Goal: Information Seeking & Learning: Learn about a topic

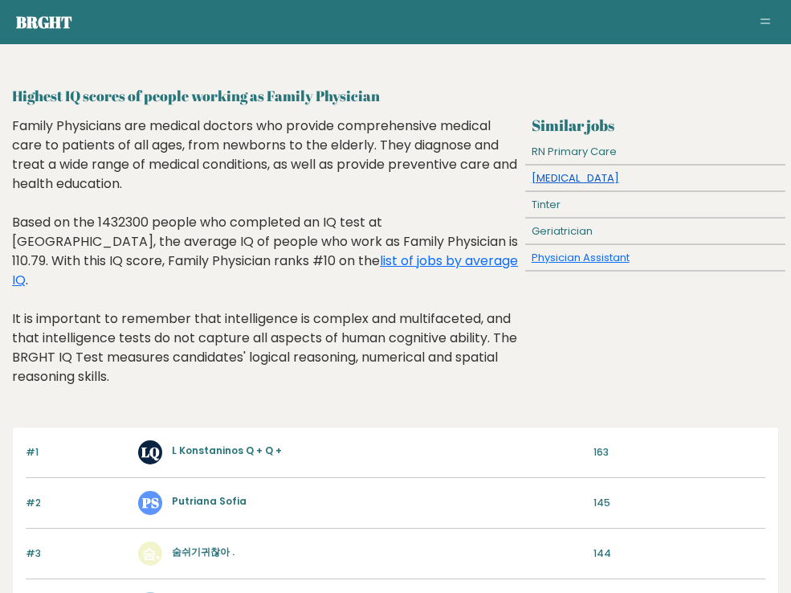
click at [572, 180] on link "Pediatrician" at bounding box center [576, 177] width 88 height 15
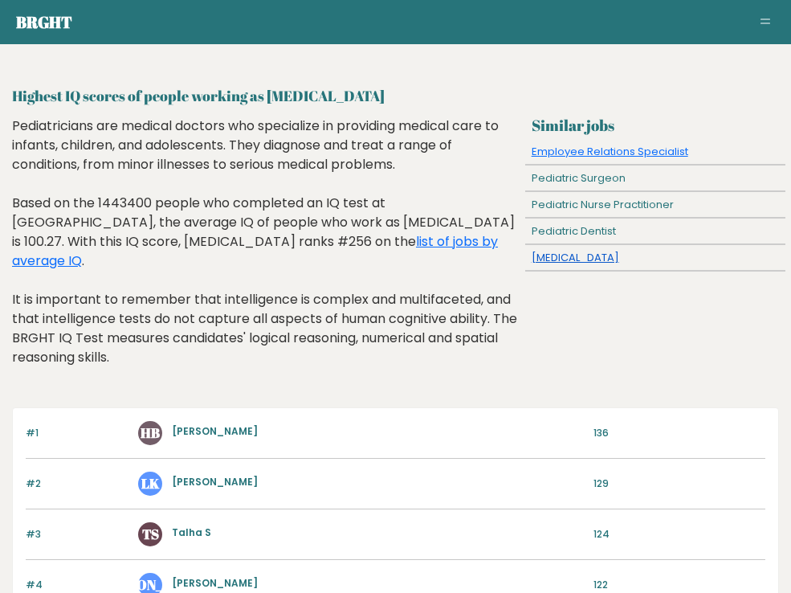
click at [545, 256] on link "Cardiologist" at bounding box center [576, 257] width 88 height 15
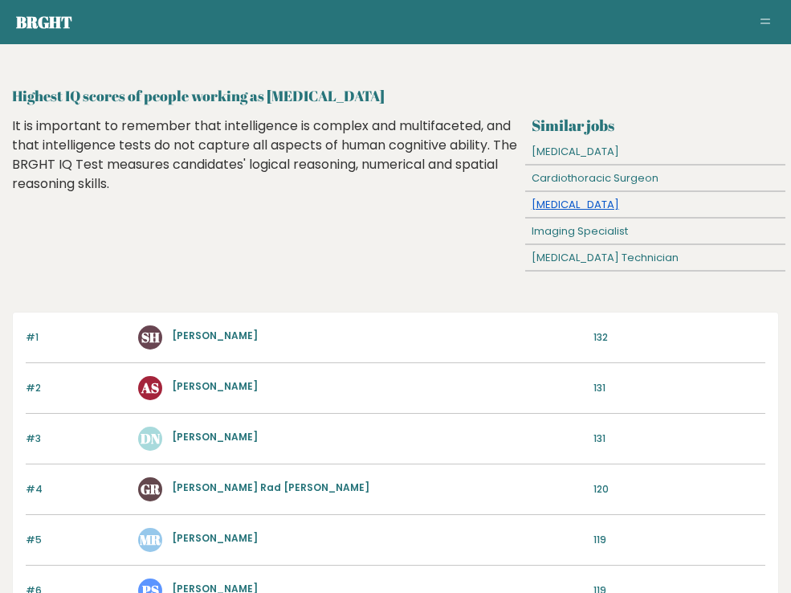
click at [565, 206] on link "Neurologist" at bounding box center [576, 204] width 88 height 15
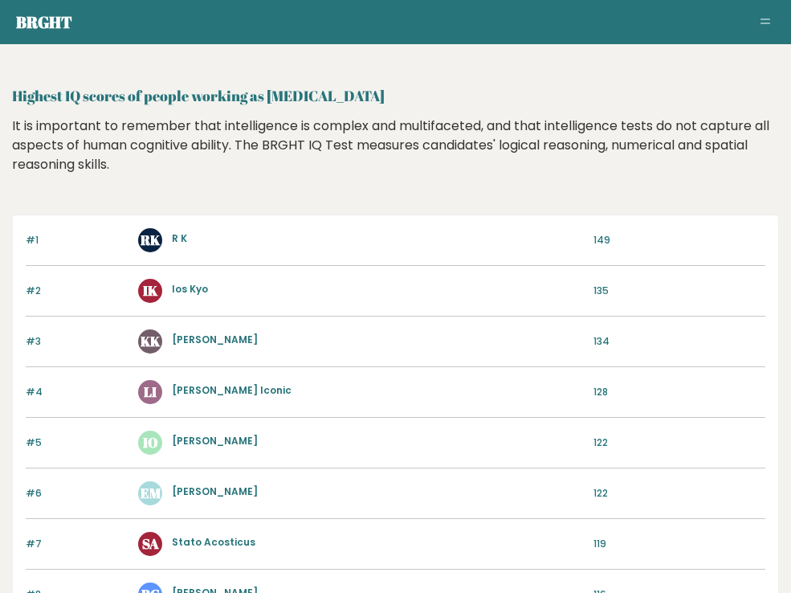
click at [767, 11] on nav "Brght Take the test Test others" at bounding box center [395, 22] width 759 height 22
click at [763, 22] on span "Toggle navigation" at bounding box center [766, 22] width 10 height 1
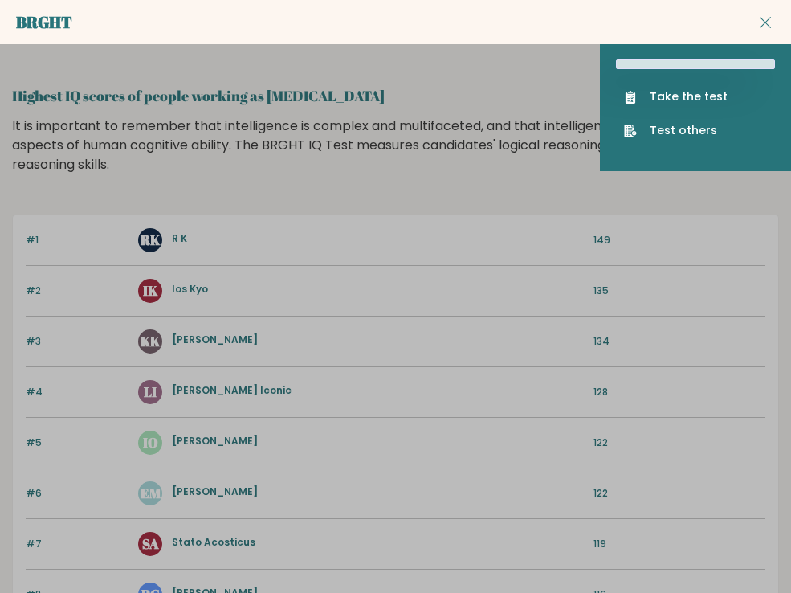
click at [34, 23] on link "Brght" at bounding box center [44, 22] width 56 height 22
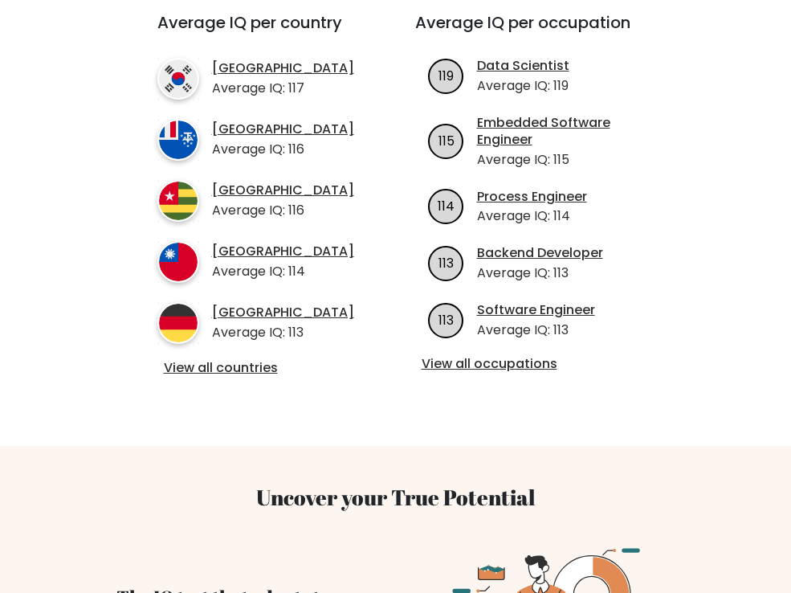
scroll to position [590, 0]
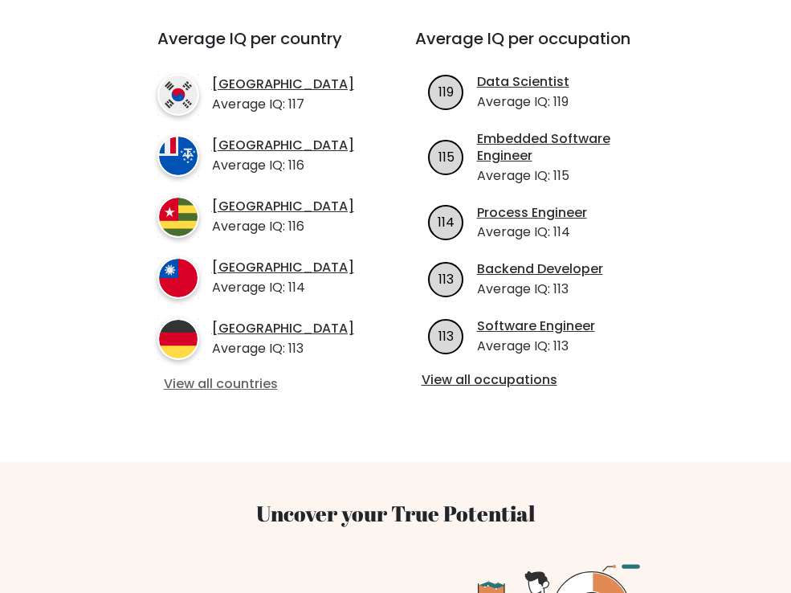
click at [255, 379] on link "View all countries" at bounding box center [257, 384] width 187 height 17
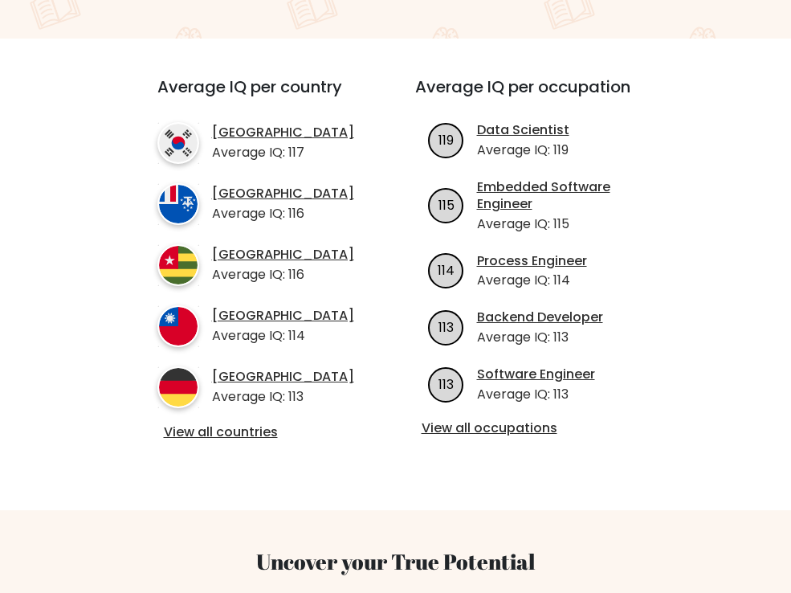
scroll to position [539, 0]
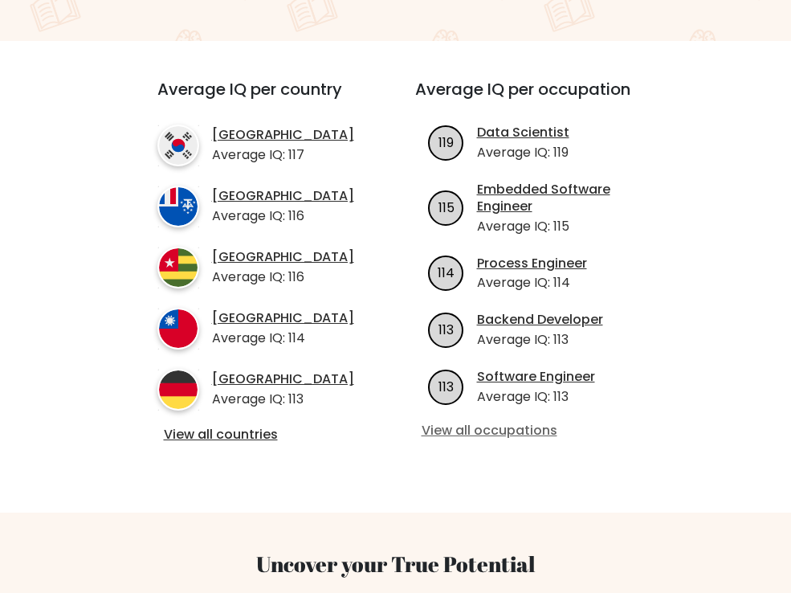
click at [481, 423] on link "View all occupations" at bounding box center [535, 431] width 226 height 17
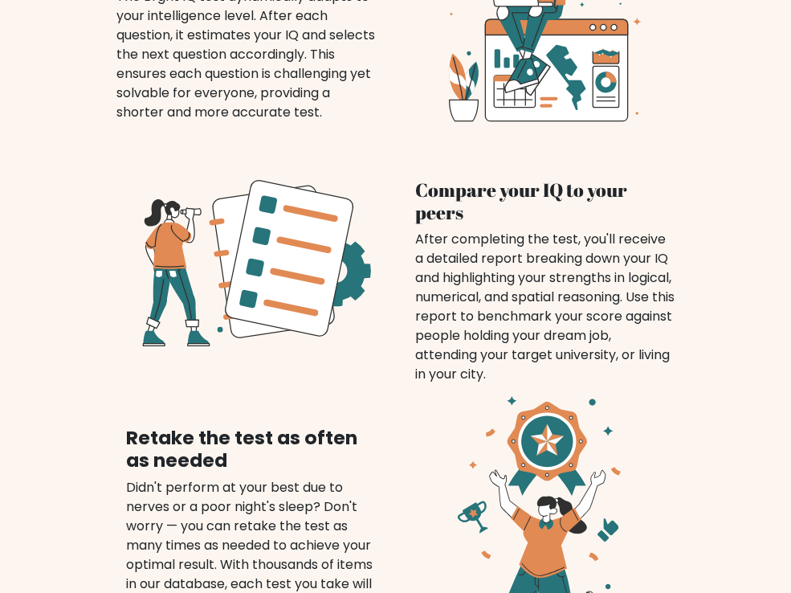
scroll to position [1257, 0]
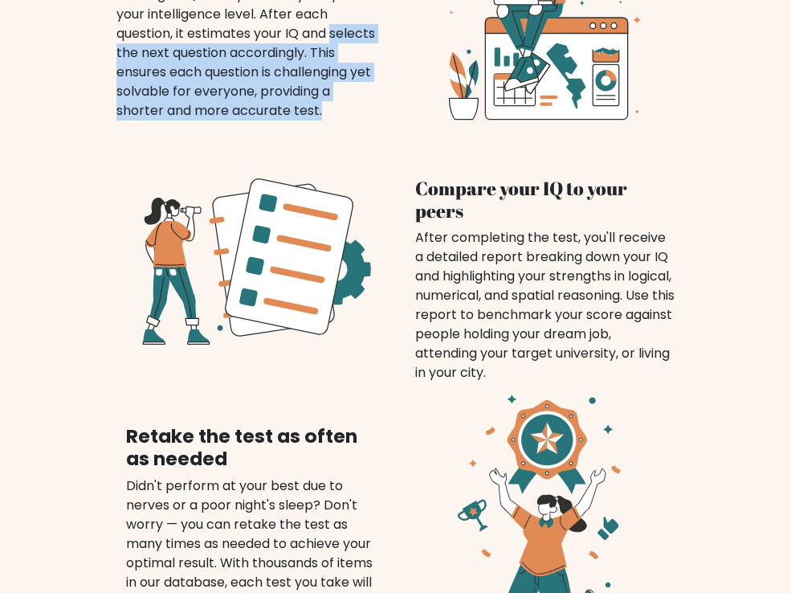
drag, startPoint x: 108, startPoint y: 25, endPoint x: 198, endPoint y: 109, distance: 123.3
click at [198, 109] on div "The IQ test that adepts to your level The Brght IQ test dynamically adapts to y…" at bounding box center [246, 8] width 299 height 225
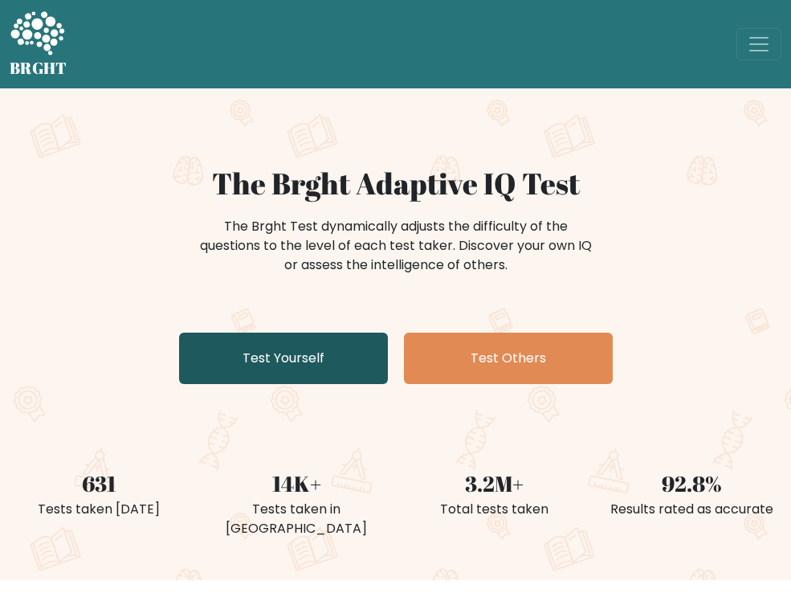
scroll to position [0, 0]
click at [345, 378] on link "Test Yourself" at bounding box center [283, 358] width 209 height 51
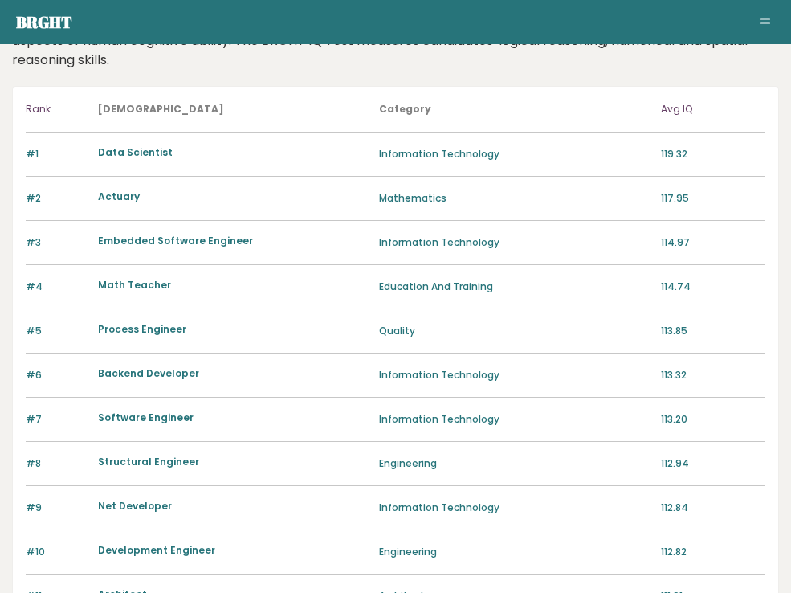
scroll to position [106, 0]
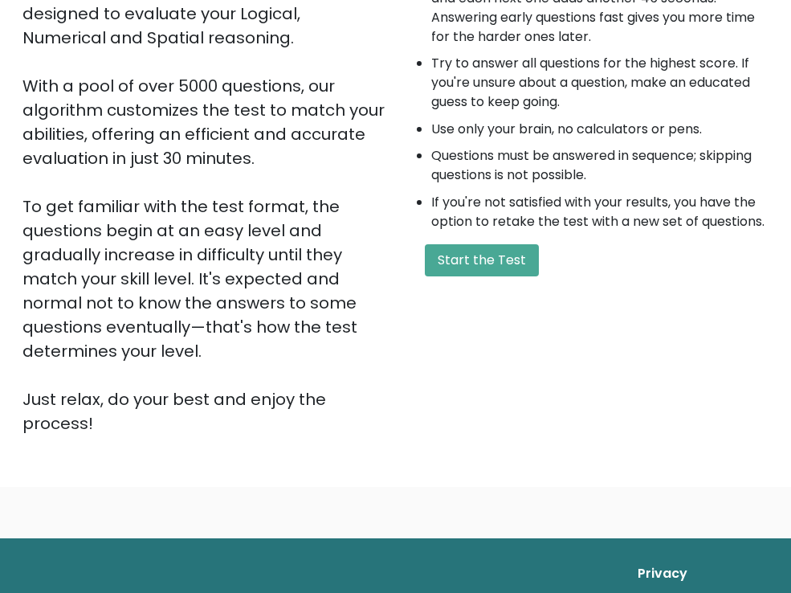
scroll to position [248, 0]
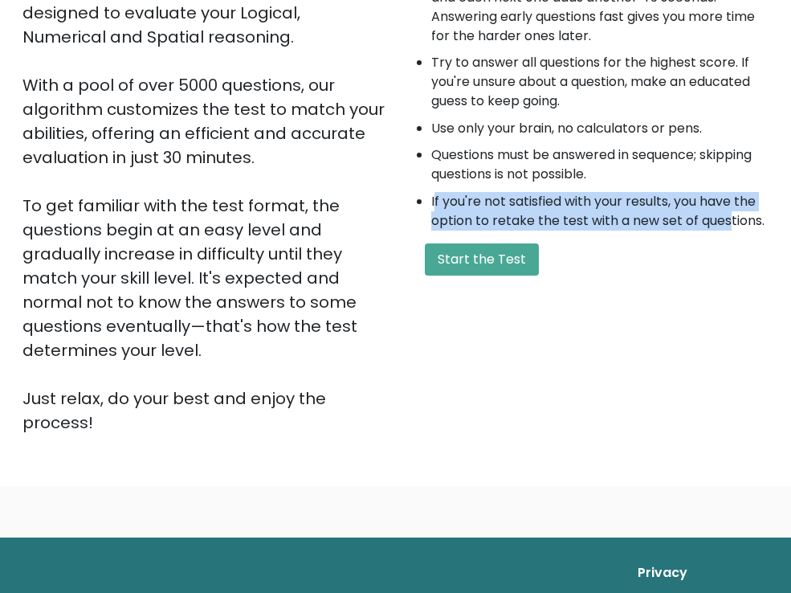
drag, startPoint x: 435, startPoint y: 205, endPoint x: 729, endPoint y: 219, distance: 295.2
click at [729, 219] on li "If you're not satisfied with your results, you have the option to retake the te…" at bounding box center [600, 211] width 338 height 39
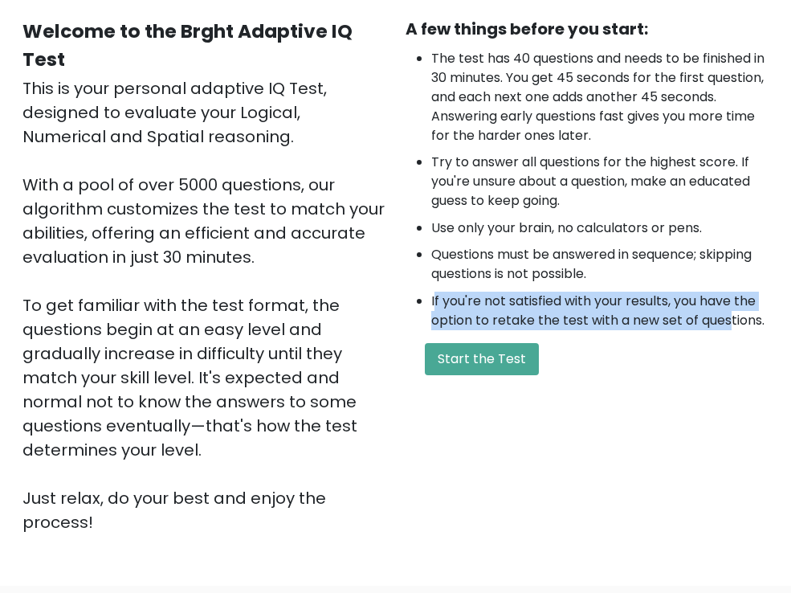
scroll to position [141, 0]
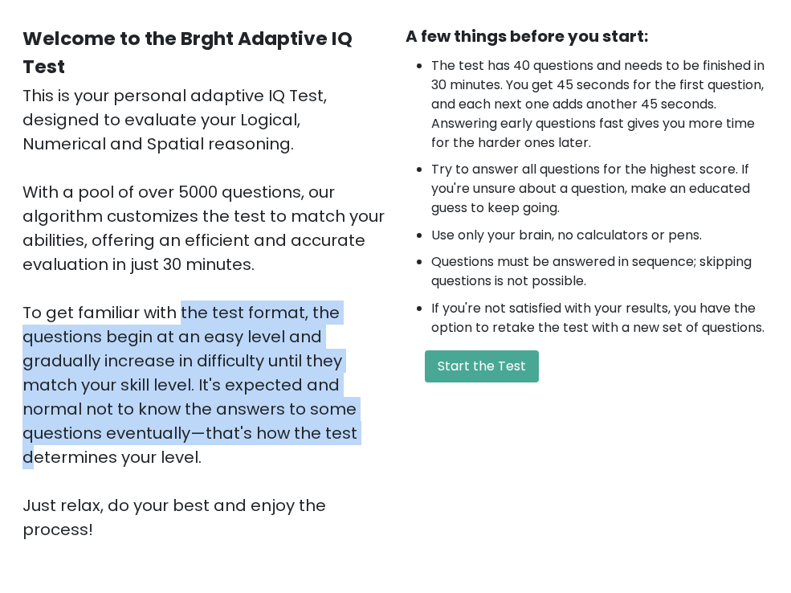
drag, startPoint x: 23, startPoint y: 311, endPoint x: 205, endPoint y: 431, distance: 217.4
click at [205, 431] on div "This is your personal adaptive IQ Test, designed to evaluate your Logical, Nume…" at bounding box center [204, 313] width 364 height 458
drag, startPoint x: 90, startPoint y: 237, endPoint x: 300, endPoint y: 268, distance: 212.0
click at [300, 268] on div "This is your personal adaptive IQ Test, designed to evaluate your Logical, Nume…" at bounding box center [204, 313] width 364 height 458
drag, startPoint x: 20, startPoint y: 305, endPoint x: 236, endPoint y: 482, distance: 279.1
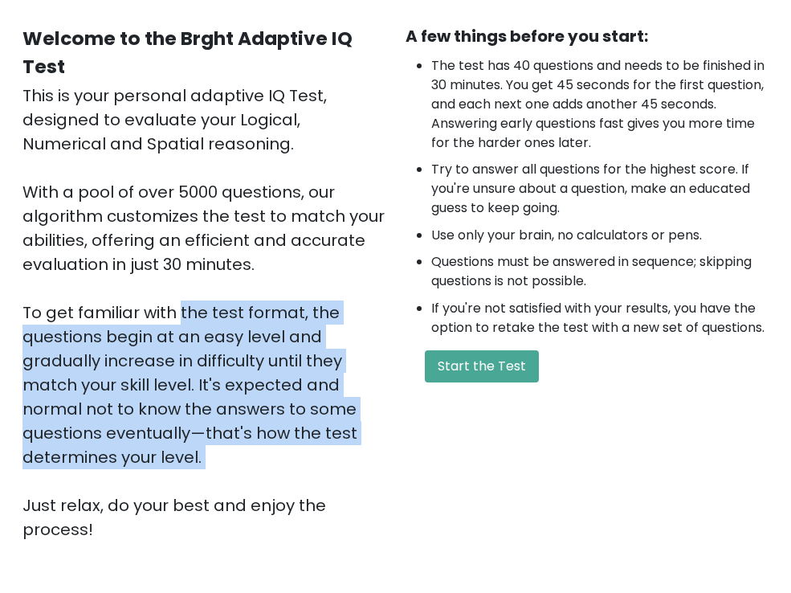
click at [235, 480] on div "Welcome to the Brght Adaptive IQ Test This is your personal adaptive IQ Test, d…" at bounding box center [204, 282] width 383 height 517
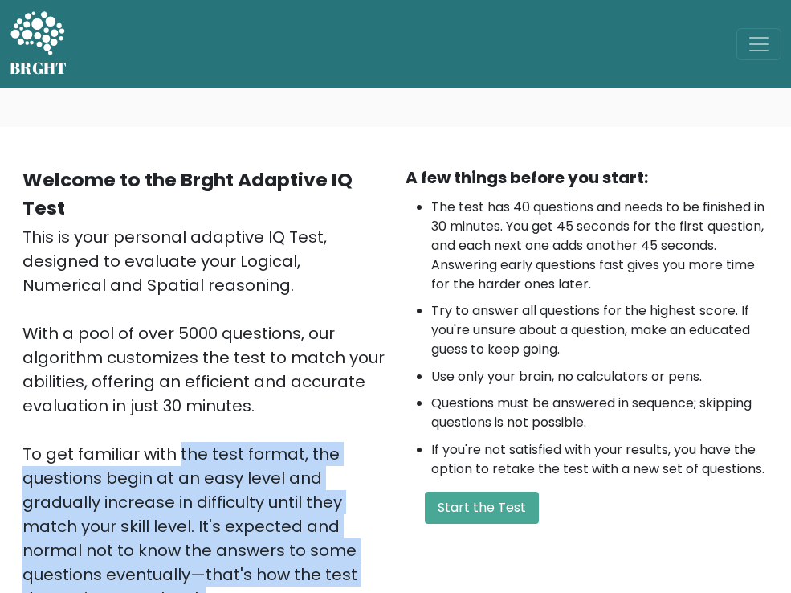
scroll to position [0, 0]
click at [763, 58] on button "Toggle navigation" at bounding box center [759, 44] width 45 height 32
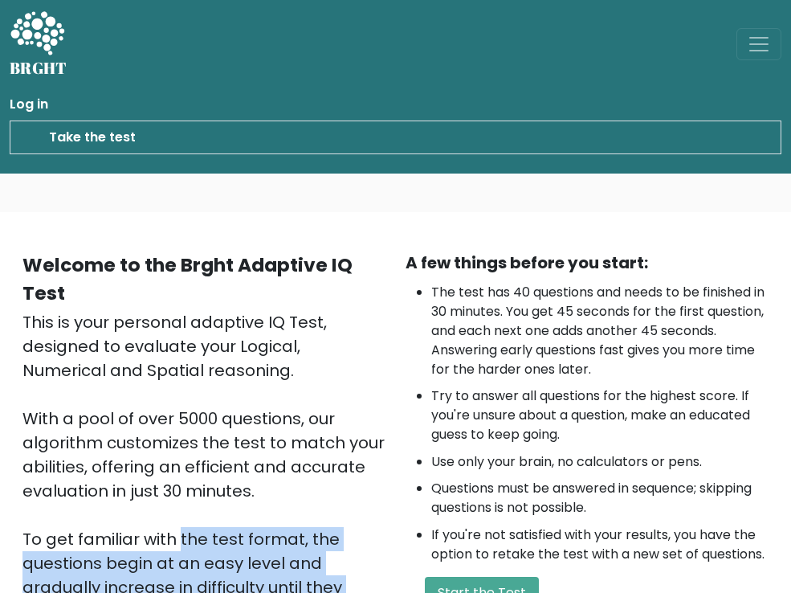
click at [34, 48] on icon at bounding box center [37, 34] width 55 height 48
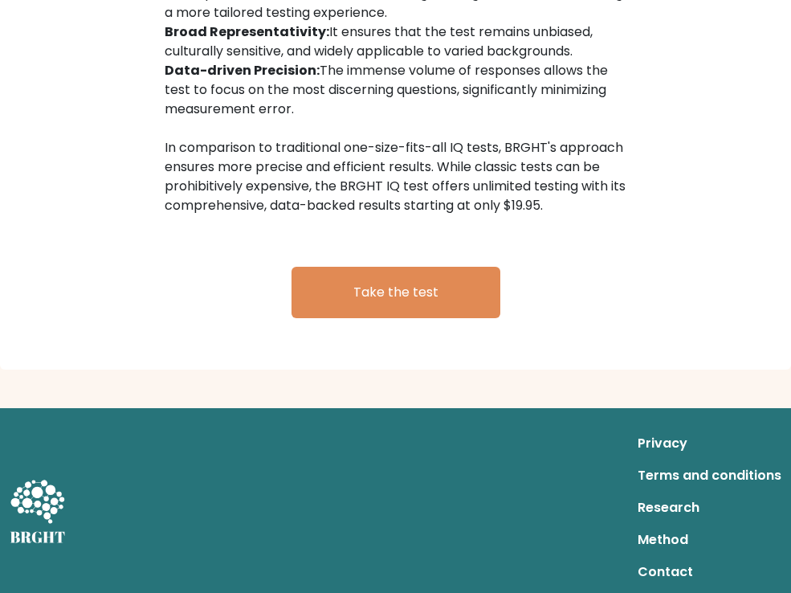
scroll to position [2366, 0]
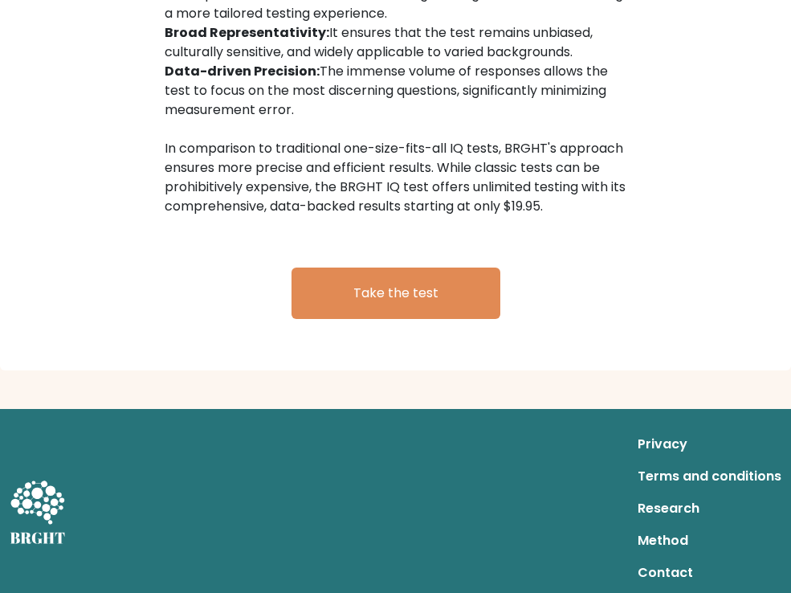
click at [697, 467] on link "Terms and conditions" at bounding box center [710, 476] width 144 height 32
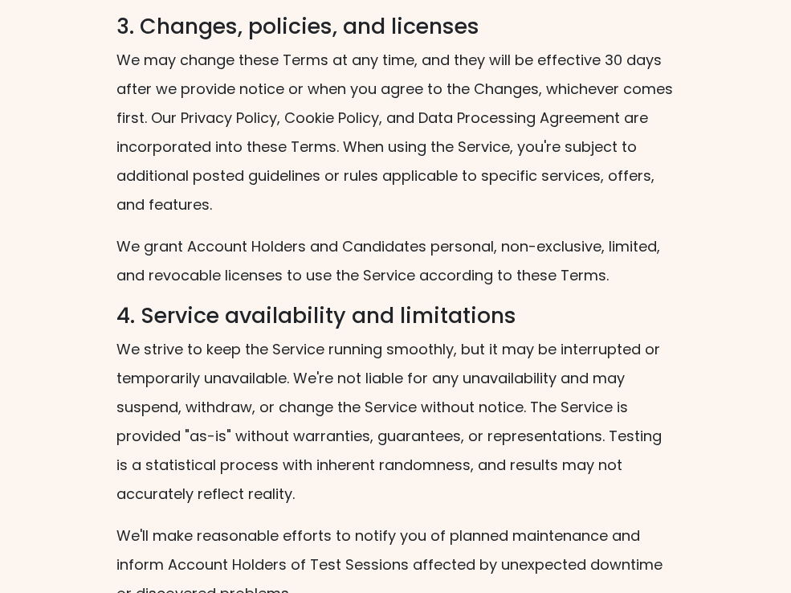
scroll to position [1428, 0]
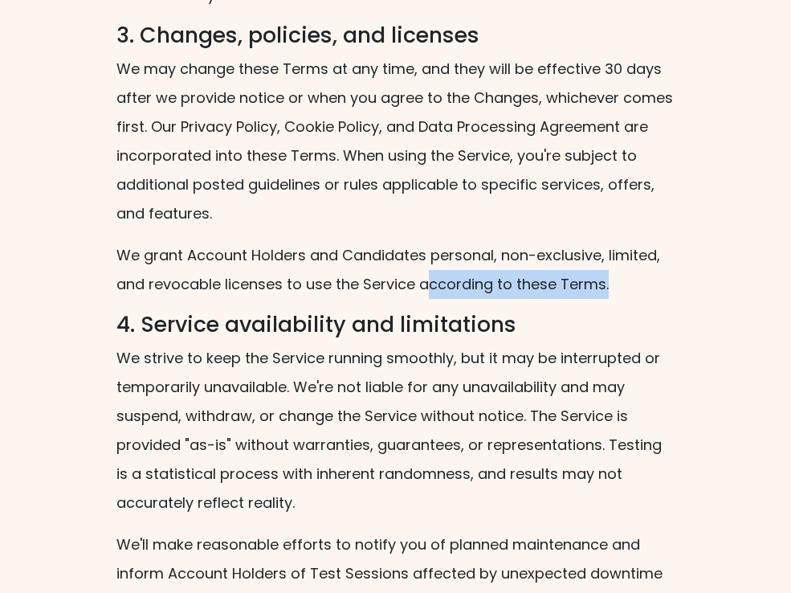
drag, startPoint x: 430, startPoint y: 266, endPoint x: 643, endPoint y: 289, distance: 214.9
click at [643, 288] on p "We grant Account Holders and Candidates personal, non-exclusive, limited, and r…" at bounding box center [395, 270] width 559 height 58
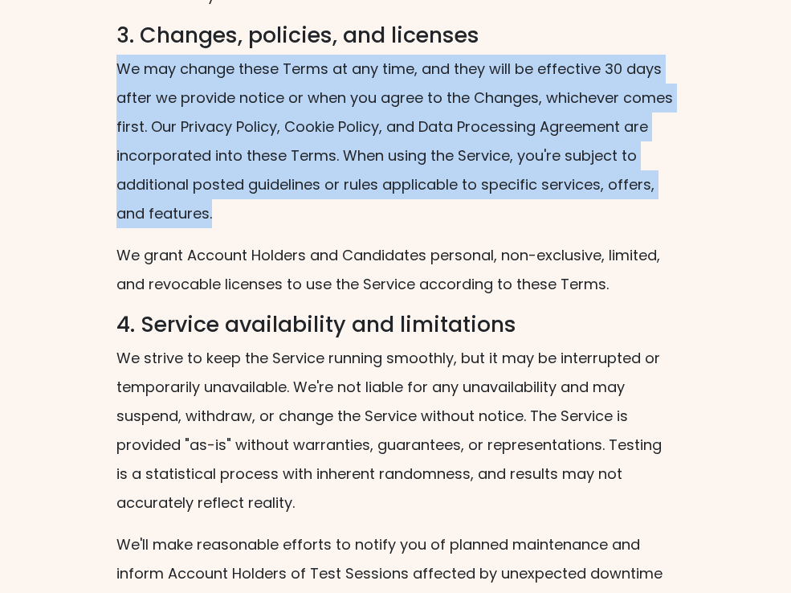
drag, startPoint x: 116, startPoint y: 55, endPoint x: 213, endPoint y: 210, distance: 181.9
click at [213, 210] on p "We may change these Terms at any time, and they will be effective 30 days after…" at bounding box center [395, 142] width 559 height 174
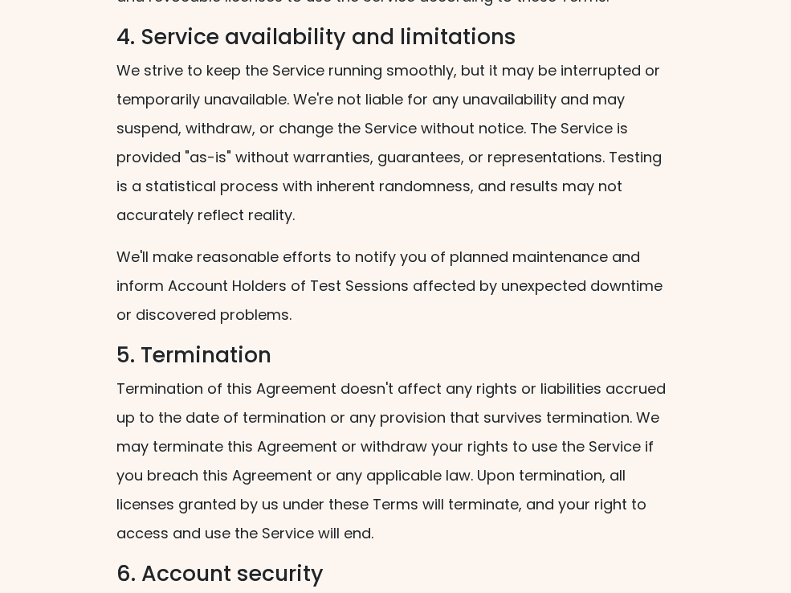
scroll to position [1721, 0]
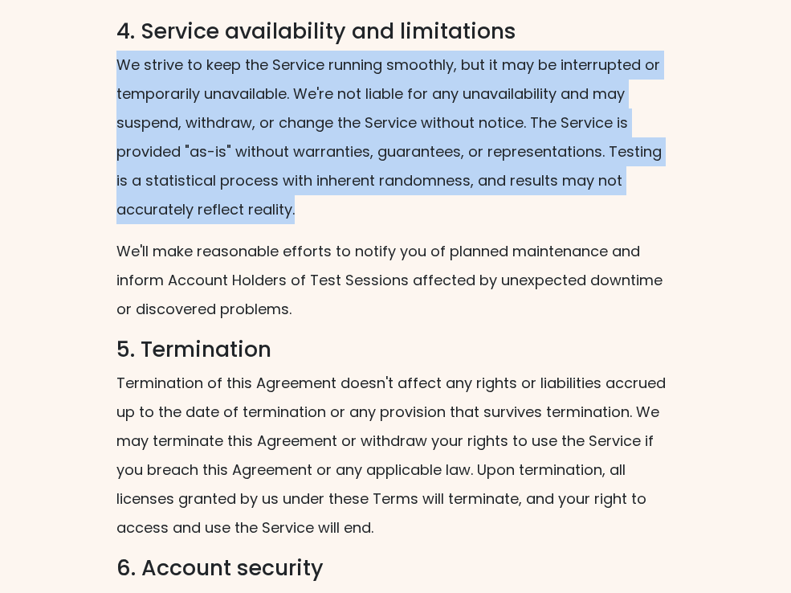
drag, startPoint x: 104, startPoint y: 60, endPoint x: 332, endPoint y: 208, distance: 271.2
click at [332, 208] on div "1. About us Brght.org ("Site") is operated by Assessly BV. ("Brght," "we," "us"…" at bounding box center [395, 386] width 791 height 4039
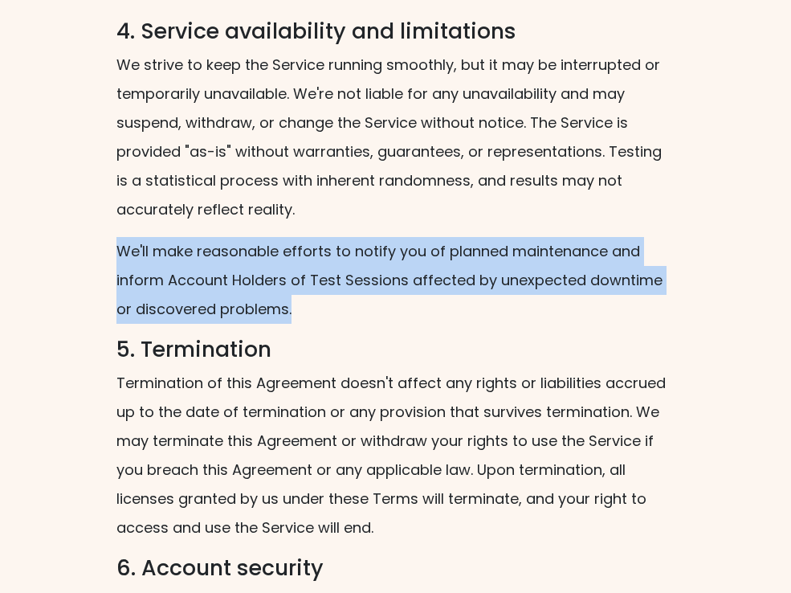
drag, startPoint x: 112, startPoint y: 247, endPoint x: 285, endPoint y: 300, distance: 180.7
click at [285, 300] on div "1. About us Brght.org ("Site") is operated by Assessly BV. ("Brght," "we," "us"…" at bounding box center [396, 399] width 578 height 3988
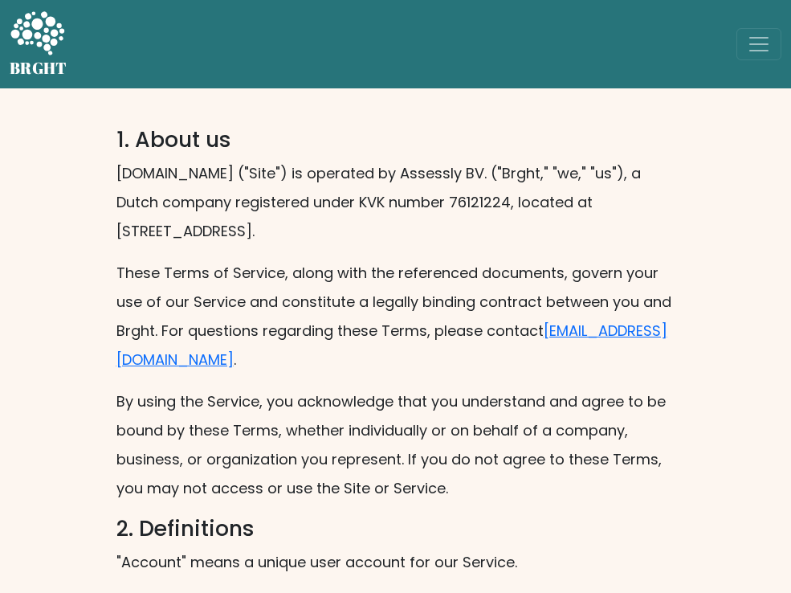
scroll to position [0, 0]
click at [760, 33] on span "Toggle navigation" at bounding box center [759, 44] width 24 height 24
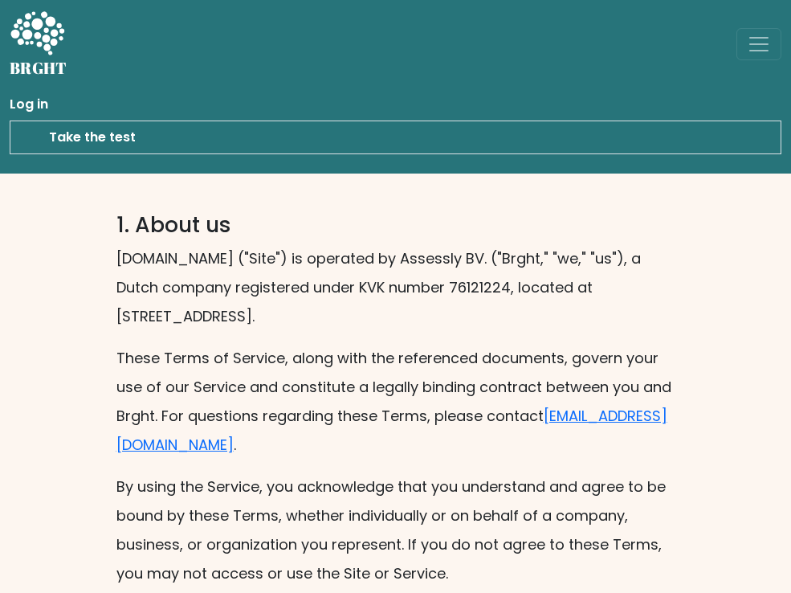
click at [64, 136] on link "Take the test" at bounding box center [396, 137] width 772 height 34
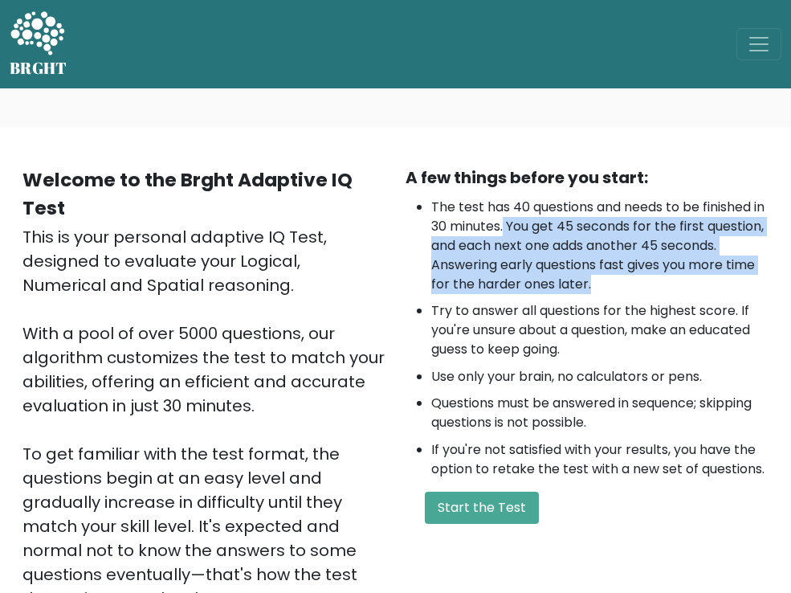
drag, startPoint x: 521, startPoint y: 227, endPoint x: 664, endPoint y: 290, distance: 155.4
click at [664, 290] on li "The test has 40 questions and needs to be finished in 30 minutes. You get 45 se…" at bounding box center [600, 246] width 338 height 96
click at [492, 264] on li "The test has 40 questions and needs to be finished in 30 minutes. You get 45 se…" at bounding box center [600, 246] width 338 height 96
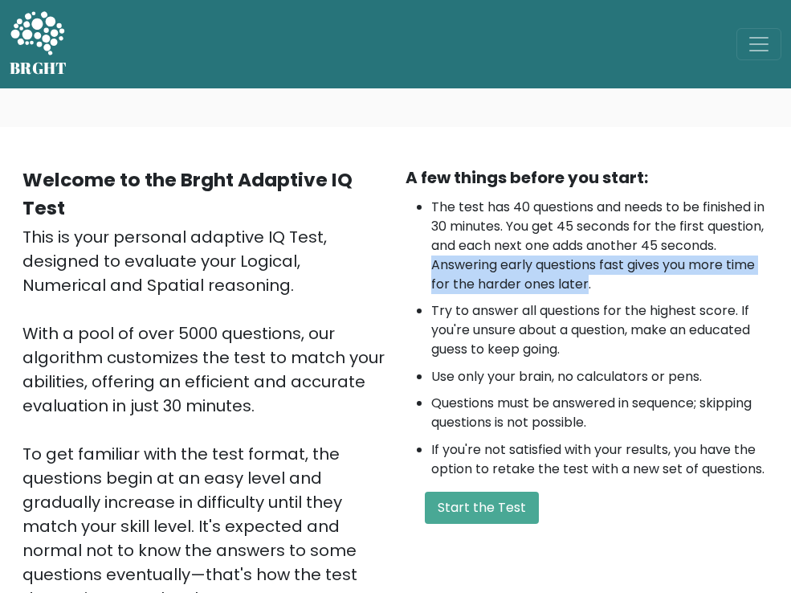
drag, startPoint x: 492, startPoint y: 264, endPoint x: 645, endPoint y: 282, distance: 154.4
click at [645, 282] on li "The test has 40 questions and needs to be finished in 30 minutes. You get 45 se…" at bounding box center [600, 246] width 338 height 96
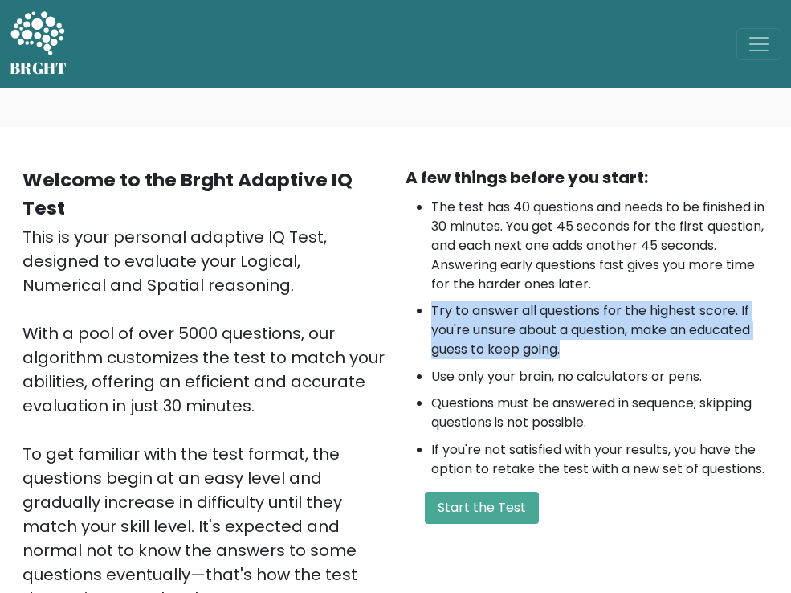
drag, startPoint x: 425, startPoint y: 310, endPoint x: 570, endPoint y: 356, distance: 151.7
click at [568, 356] on ul "The test has 40 questions and needs to be finished in 30 minutes. You get 45 se…" at bounding box center [588, 338] width 364 height 281
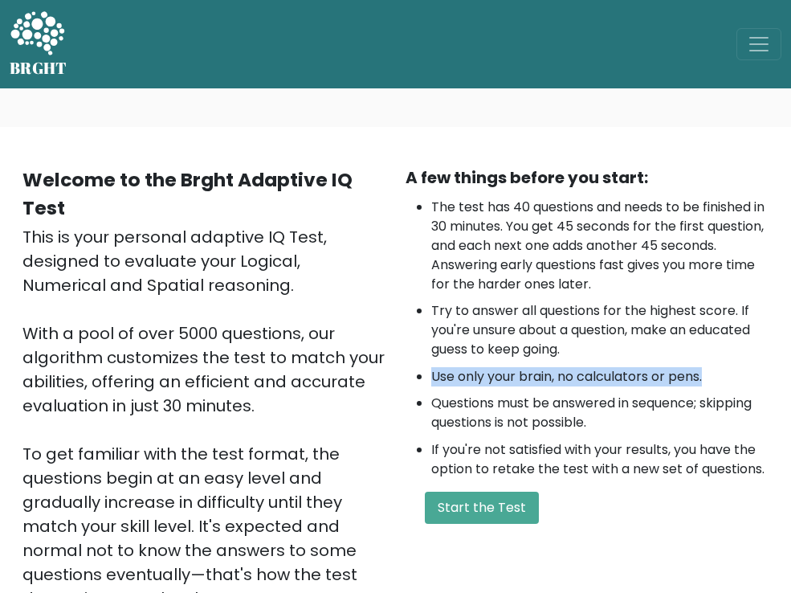
drag, startPoint x: 405, startPoint y: 371, endPoint x: 755, endPoint y: 370, distance: 350.2
click at [755, 370] on ul "The test has 40 questions and needs to be finished in 30 minutes. You get 45 se…" at bounding box center [588, 338] width 364 height 281
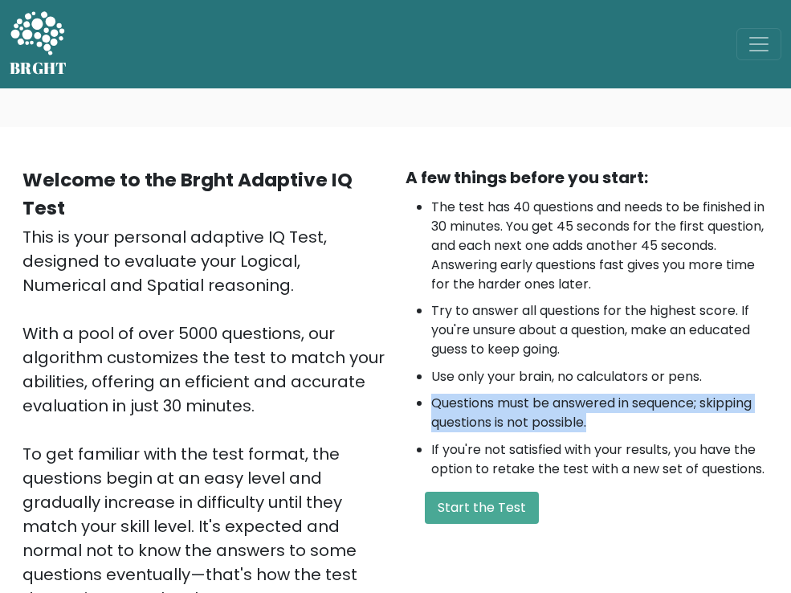
drag, startPoint x: 411, startPoint y: 398, endPoint x: 611, endPoint y: 431, distance: 202.7
click at [611, 431] on ul "The test has 40 questions and needs to be finished in 30 minutes. You get 45 se…" at bounding box center [588, 338] width 364 height 281
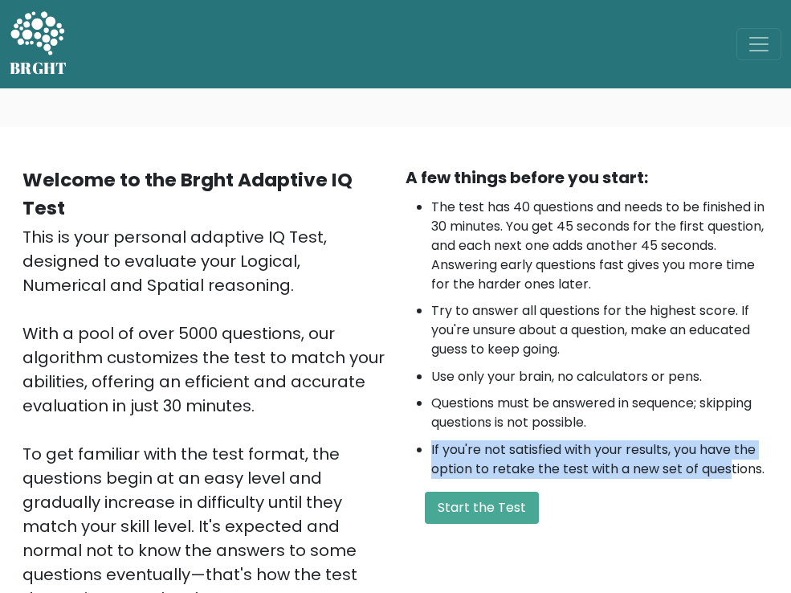
drag, startPoint x: 398, startPoint y: 440, endPoint x: 732, endPoint y: 476, distance: 335.3
click at [732, 476] on div "A few things before you start: The test has 40 questions and needs to be finish…" at bounding box center [587, 423] width 383 height 517
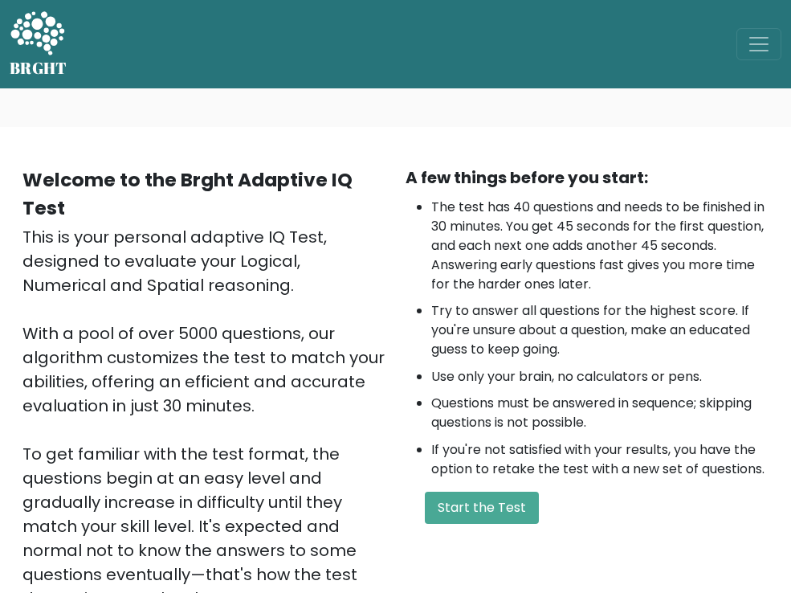
click at [627, 517] on form "Start the Test" at bounding box center [588, 508] width 364 height 32
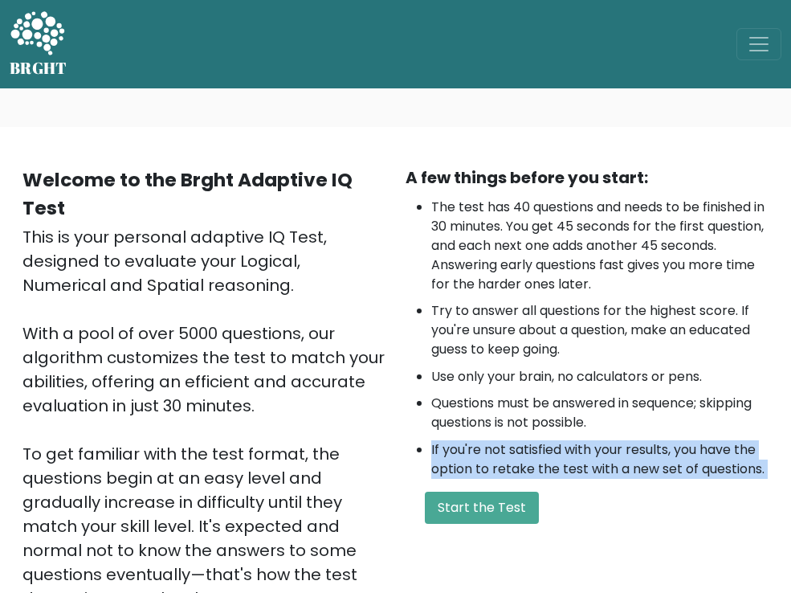
drag, startPoint x: 412, startPoint y: 446, endPoint x: 847, endPoint y: 489, distance: 436.7
click at [790, 489] on html "BRGHT BRGHT Log in Take the test Take the test Welcome to the Brght Adaptive IQ…" at bounding box center [395, 489] width 791 height 978
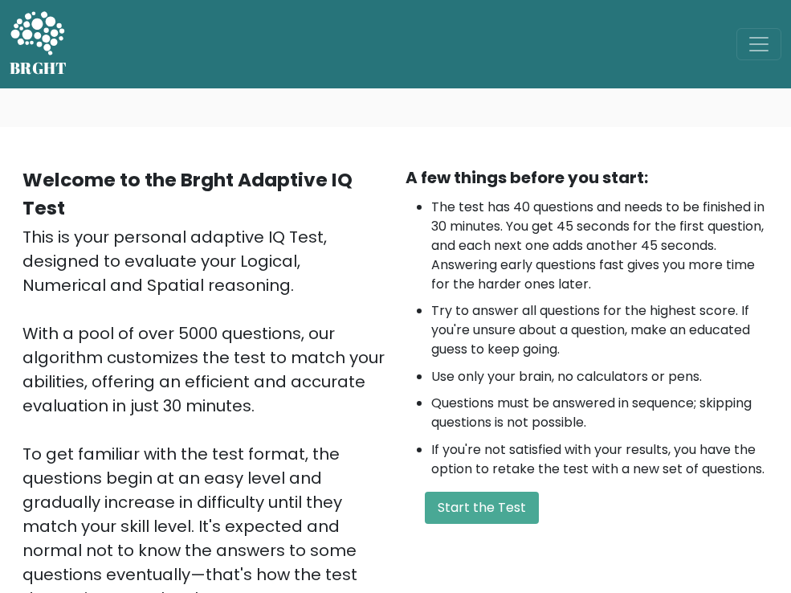
click at [566, 485] on div "A few things before you start: The test has 40 questions and needs to be finish…" at bounding box center [587, 423] width 383 height 517
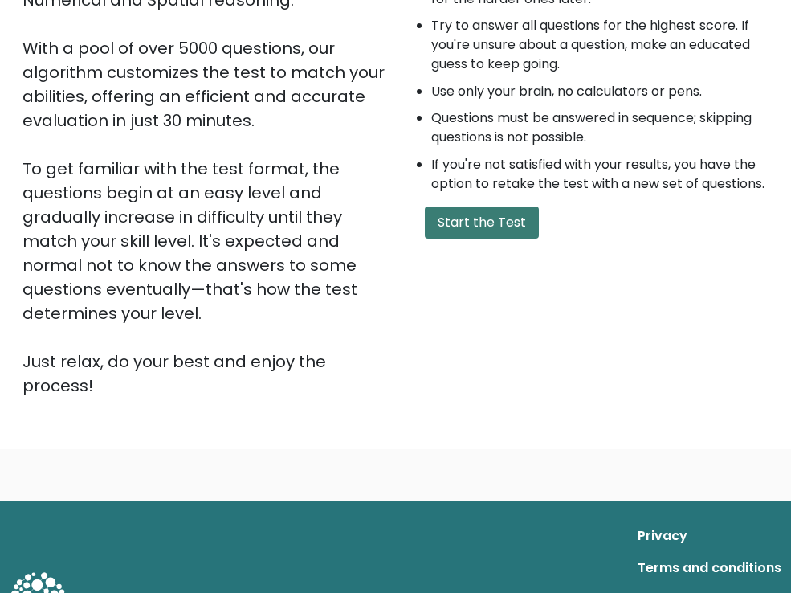
scroll to position [287, 0]
